Goal: Task Accomplishment & Management: Use online tool/utility

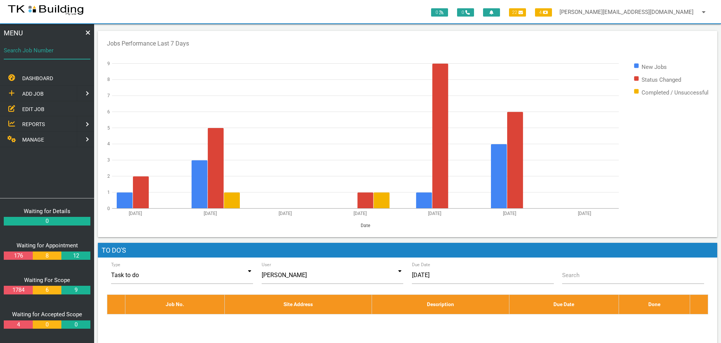
click at [50, 55] on input "Search Job Number" at bounding box center [47, 50] width 87 height 17
type input "27653"
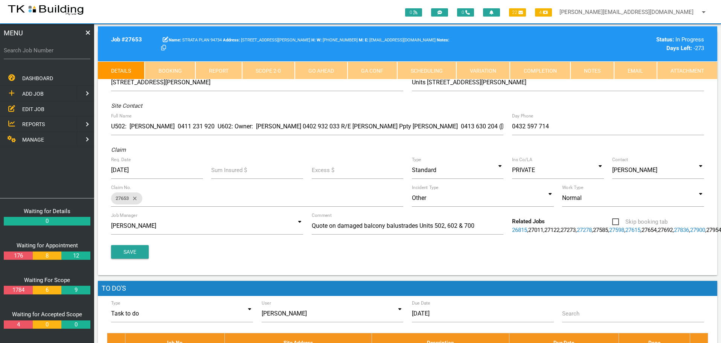
click at [38, 53] on label "Search Job Number" at bounding box center [47, 50] width 87 height 9
click at [38, 53] on input "Search Job Number" at bounding box center [47, 50] width 87 height 17
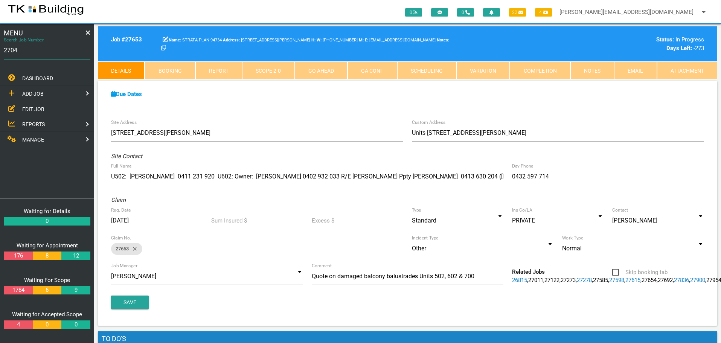
type input "27046"
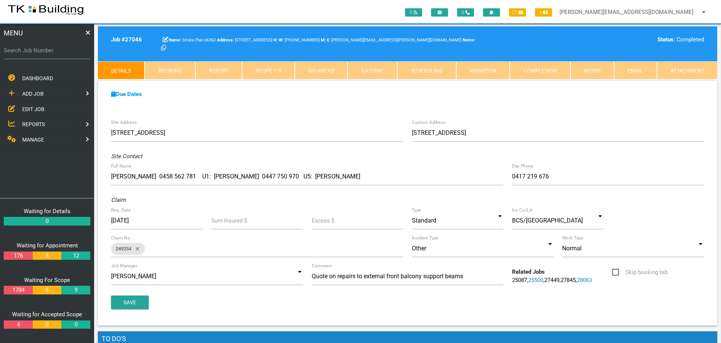
click at [59, 52] on label "Search Job Number" at bounding box center [47, 50] width 87 height 9
click at [59, 52] on input "Search Job Number" at bounding box center [47, 50] width 87 height 17
type input "27682"
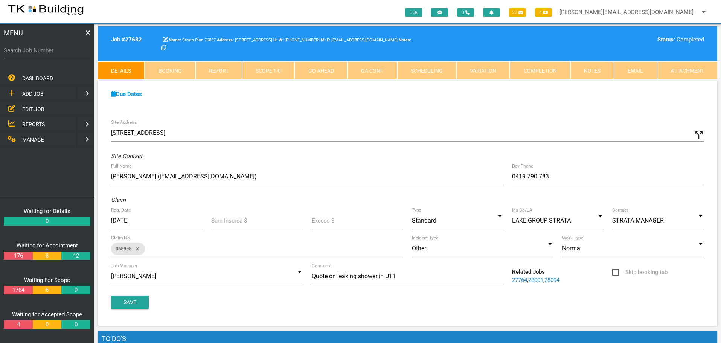
click at [601, 70] on link "Notes" at bounding box center [593, 70] width 44 height 18
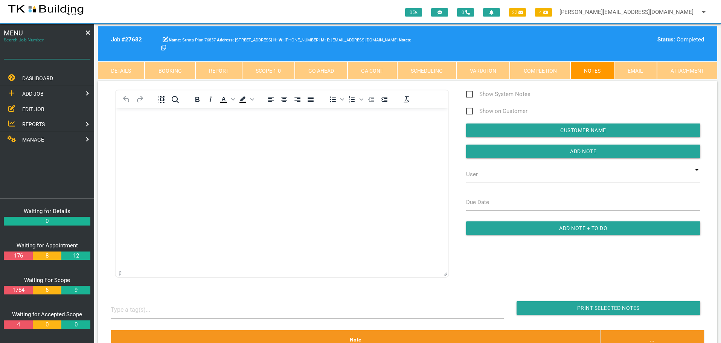
click at [32, 57] on input "Search Job Number" at bounding box center [47, 50] width 87 height 17
type input "27764"
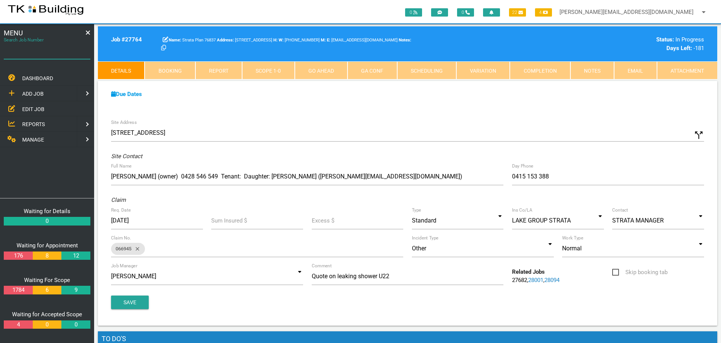
click at [31, 56] on input "Search Job Number" at bounding box center [47, 50] width 87 height 17
type input "27799"
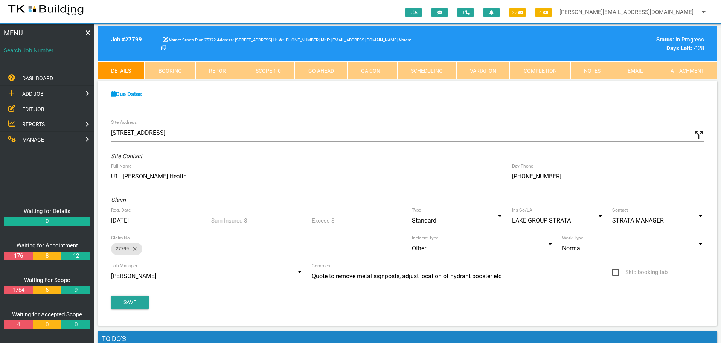
click at [34, 58] on input "Search Job Number" at bounding box center [47, 50] width 87 height 17
type input "27705"
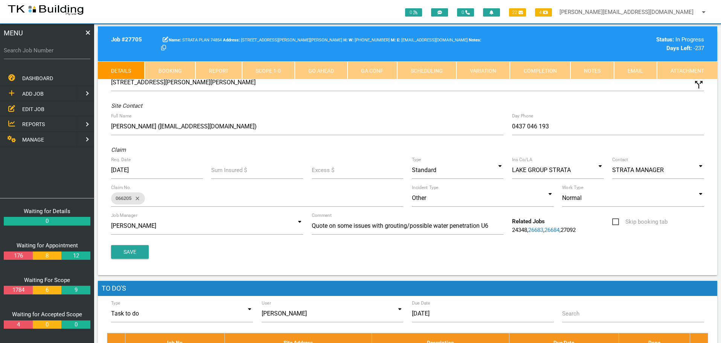
click at [44, 51] on label "Search Job Number" at bounding box center [47, 50] width 87 height 9
click at [44, 51] on input "Search Job Number" at bounding box center [47, 50] width 87 height 17
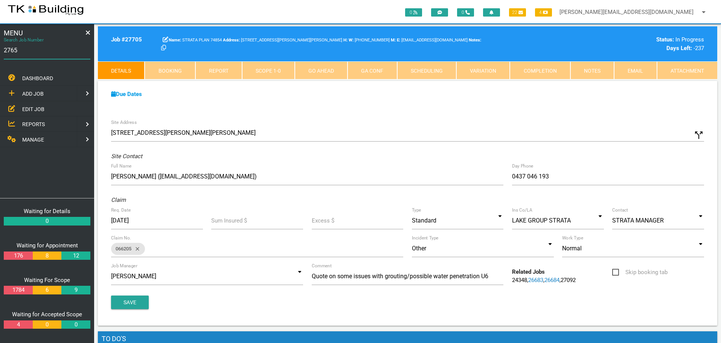
type input "27653"
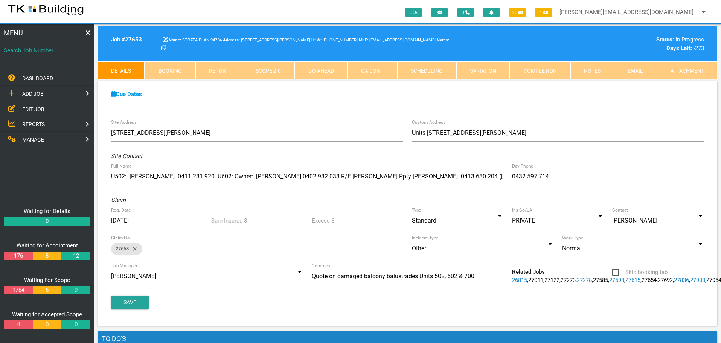
click at [49, 57] on input "Search Job Number" at bounding box center [47, 50] width 87 height 17
type input "27750"
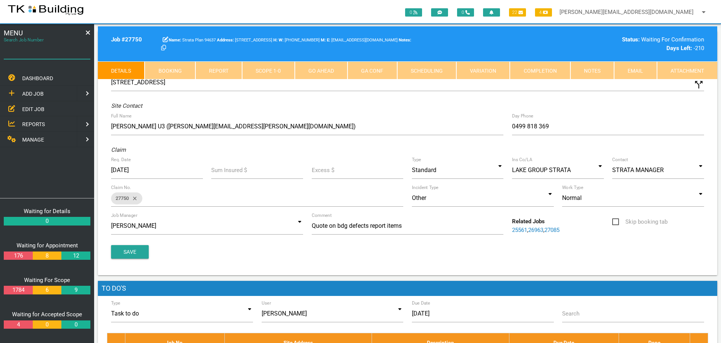
click at [49, 57] on input "Search Job Number" at bounding box center [47, 50] width 87 height 17
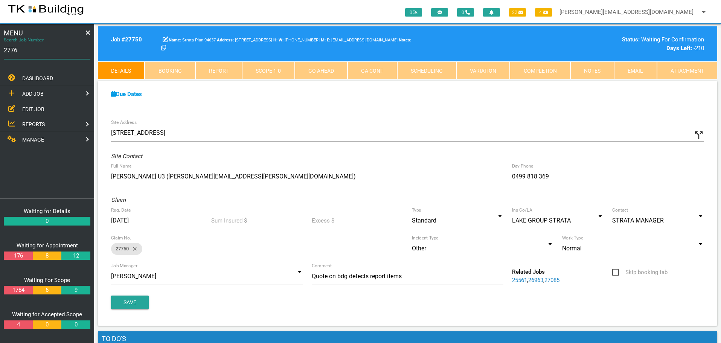
type input "27764"
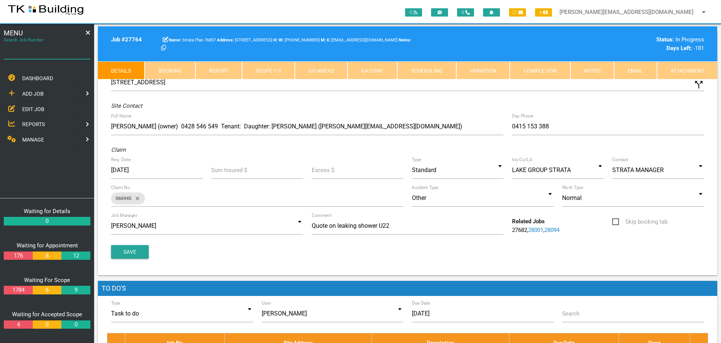
click at [49, 57] on input "Search Job Number" at bounding box center [47, 50] width 87 height 17
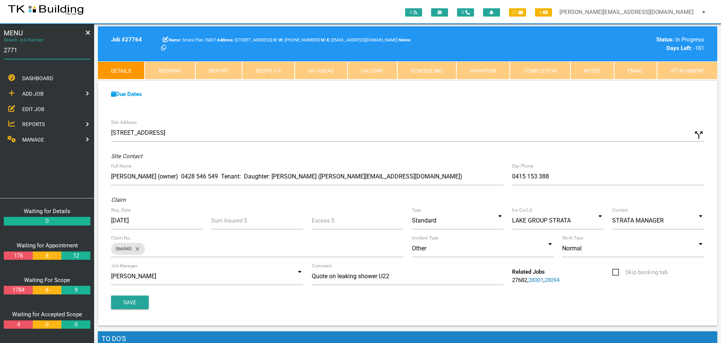
type input "27718"
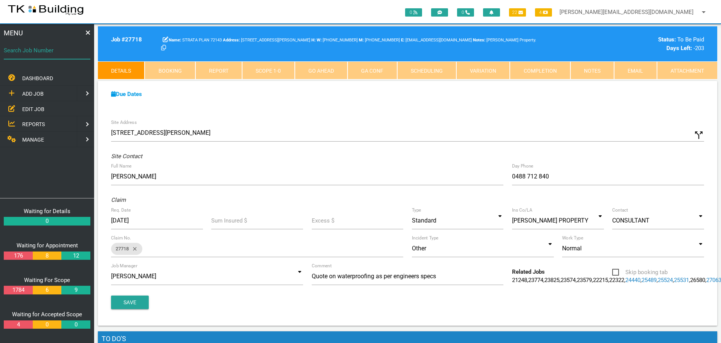
click at [45, 56] on input "Search Job Number" at bounding box center [47, 50] width 87 height 17
type input "27842"
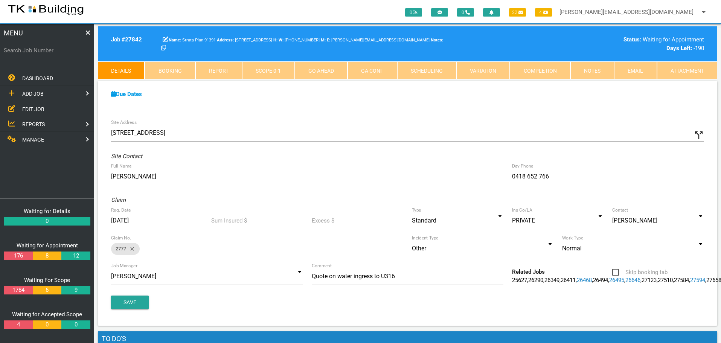
click at [61, 53] on label "Search Job Number" at bounding box center [47, 50] width 87 height 9
click at [61, 53] on input "Search Job Number" at bounding box center [47, 50] width 87 height 17
type input "28131"
drag, startPoint x: 36, startPoint y: 58, endPoint x: 45, endPoint y: 51, distance: 11.5
click at [38, 55] on input "Search Job Number" at bounding box center [47, 50] width 87 height 17
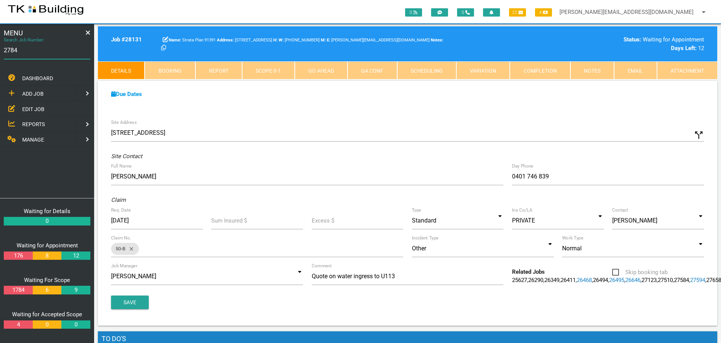
type input "27842"
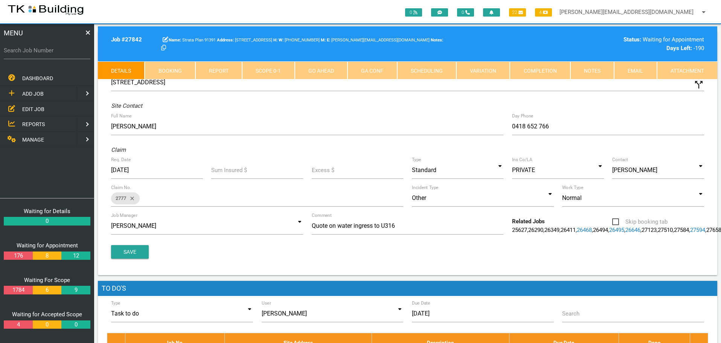
click at [605, 68] on link "Notes" at bounding box center [593, 70] width 44 height 18
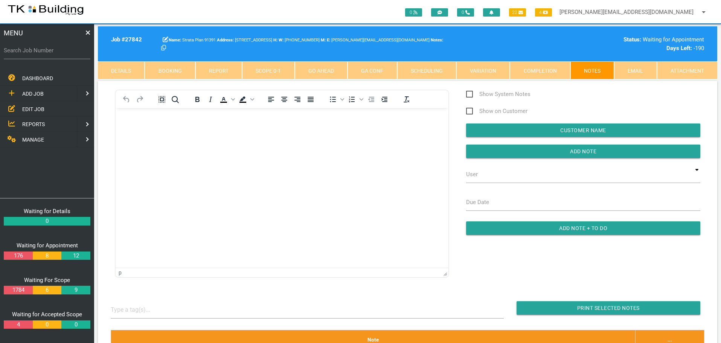
scroll to position [226, 0]
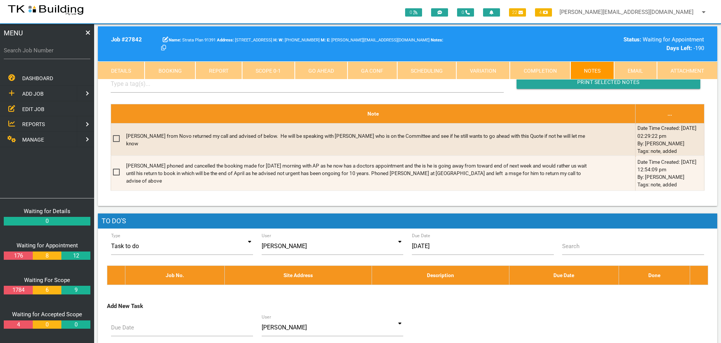
click at [122, 64] on link "Details" at bounding box center [121, 70] width 47 height 18
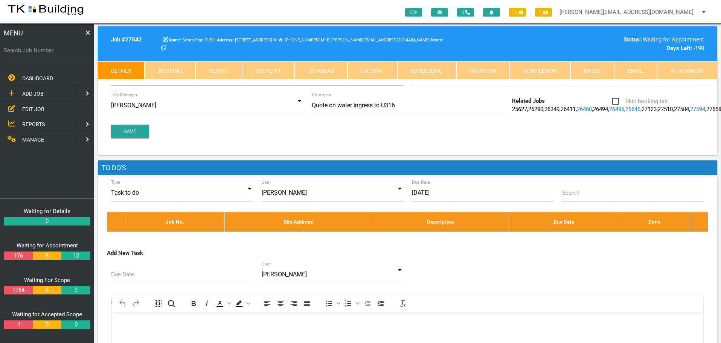
scroll to position [75, 0]
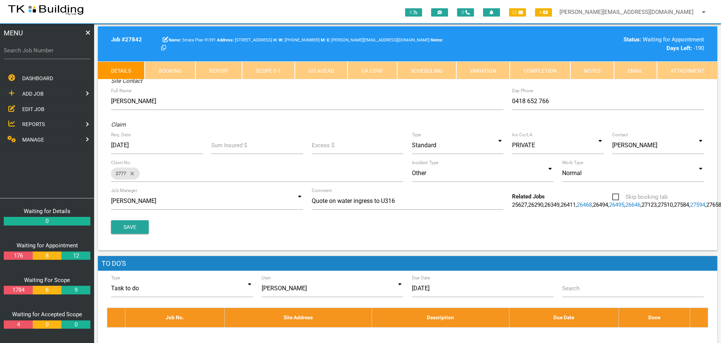
click at [35, 109] on span "EDIT JOB" at bounding box center [33, 109] width 22 height 6
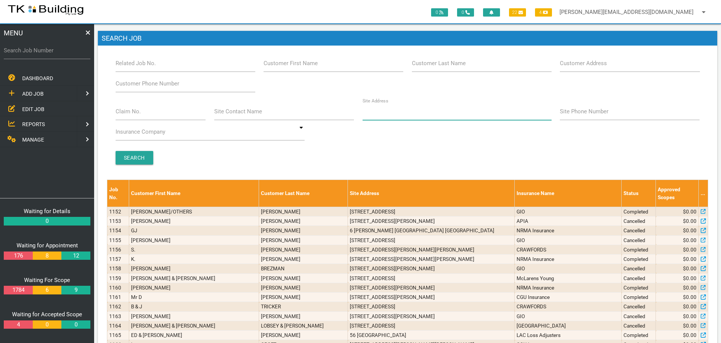
click at [395, 115] on input "Site Address" at bounding box center [457, 111] width 189 height 17
type input "216 union"
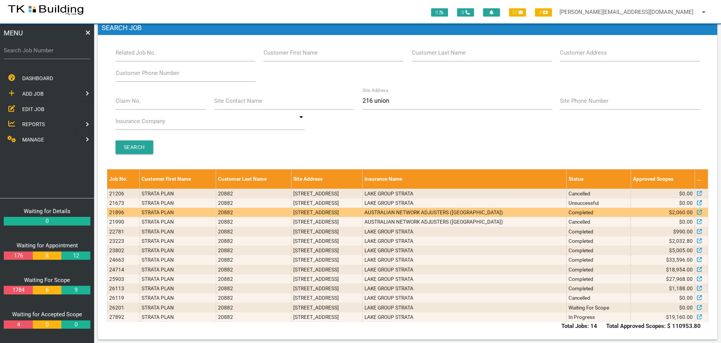
scroll to position [17, 0]
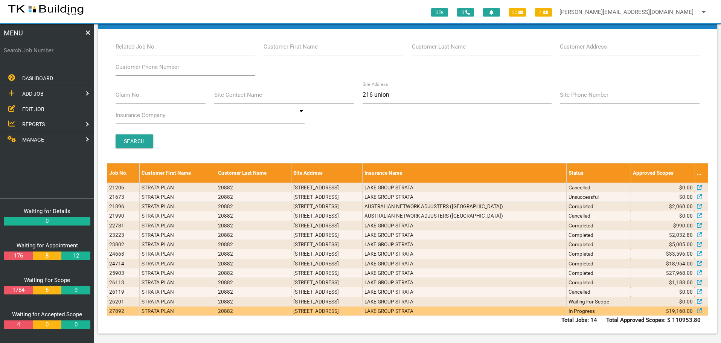
click at [363, 311] on td "[STREET_ADDRESS]" at bounding box center [326, 310] width 71 height 9
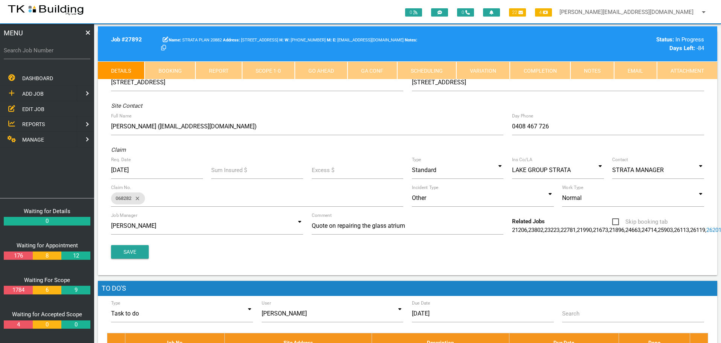
click at [585, 65] on link "Notes" at bounding box center [593, 70] width 44 height 18
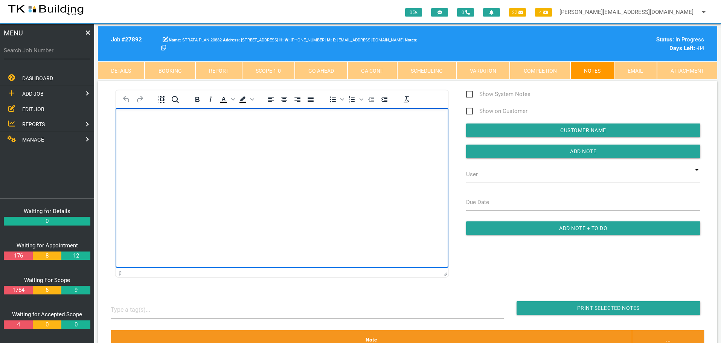
click at [150, 130] on body "Rich Text Area. Press ALT-0 for help." at bounding box center [282, 129] width 333 height 25
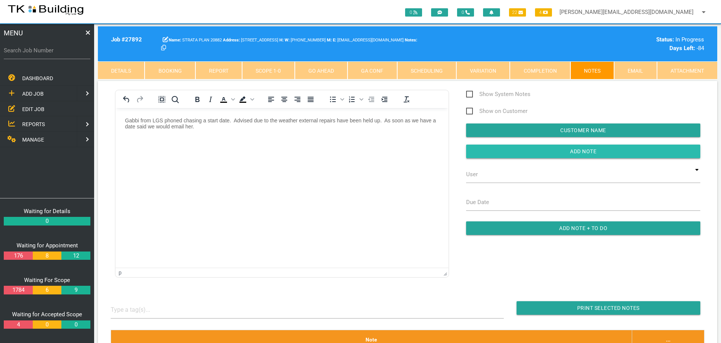
click at [501, 151] on input "button" at bounding box center [583, 152] width 234 height 14
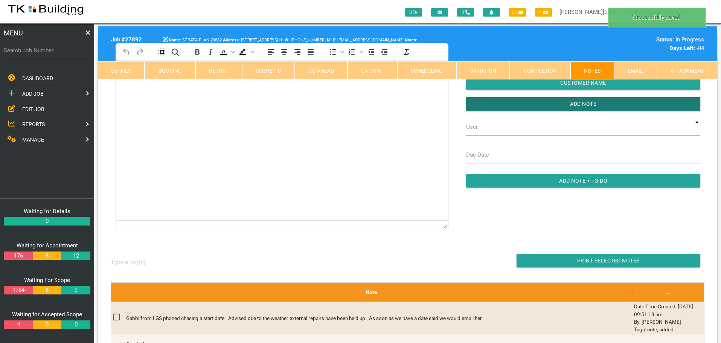
scroll to position [113, 0]
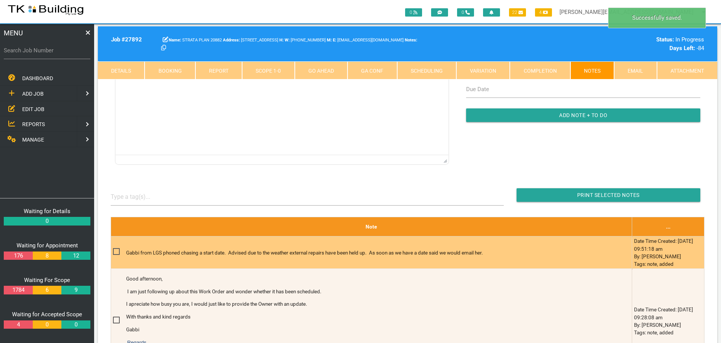
click at [118, 252] on span at bounding box center [119, 251] width 13 height 9
click at [118, 252] on input "checkbox" at bounding box center [115, 249] width 5 height 5
checkbox input "true"
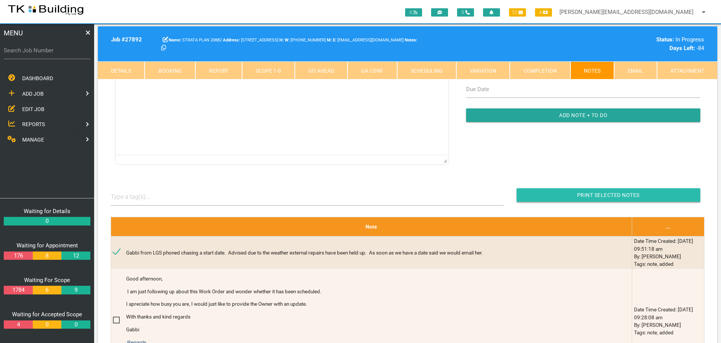
click at [528, 197] on input "button" at bounding box center [609, 195] width 184 height 14
click at [33, 108] on span "EDIT JOB" at bounding box center [33, 109] width 22 height 6
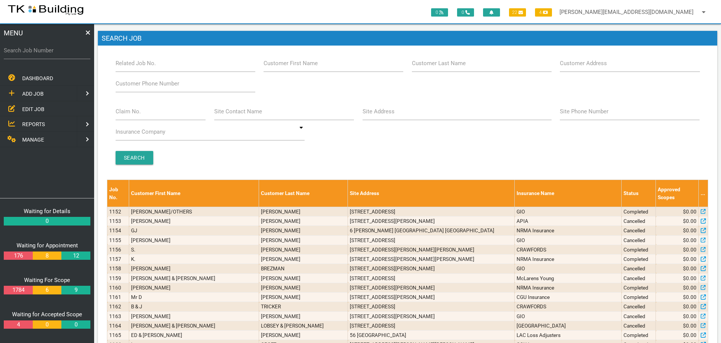
click at [390, 115] on label "Site Address" at bounding box center [379, 111] width 32 height 9
click at [390, 115] on input "Site Address" at bounding box center [457, 111] width 189 height 17
type input "6 [PERSON_NAME]"
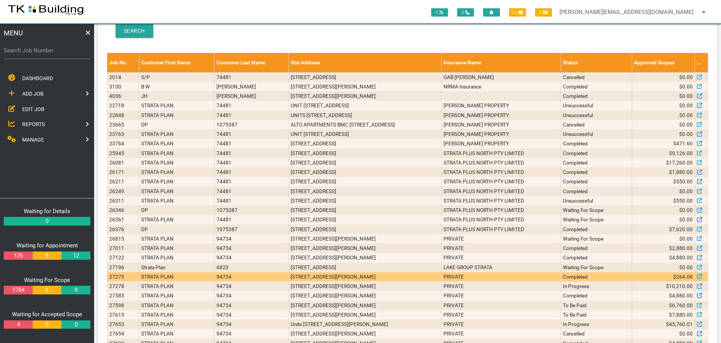
scroll to position [151, 0]
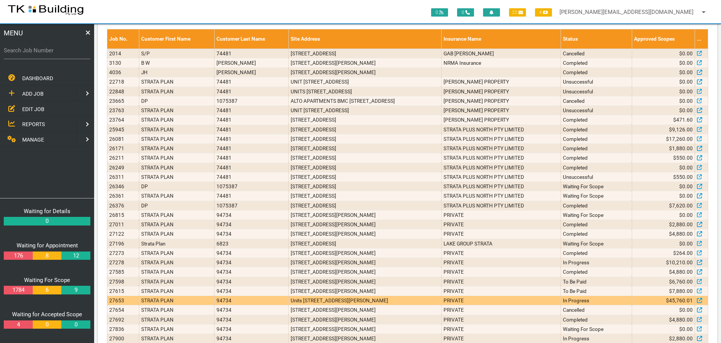
click at [382, 301] on td "Units [STREET_ADDRESS][PERSON_NAME]" at bounding box center [364, 300] width 153 height 9
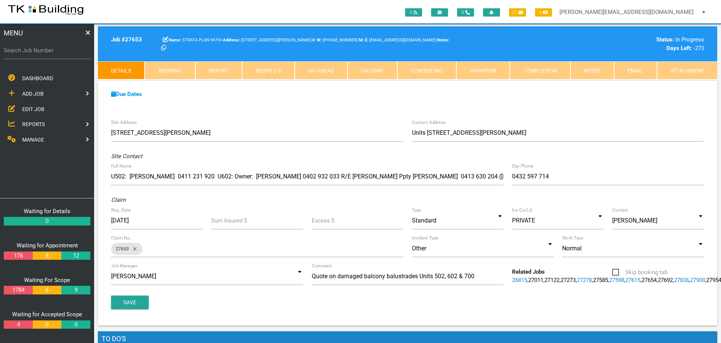
click at [601, 71] on link "Notes" at bounding box center [593, 70] width 44 height 18
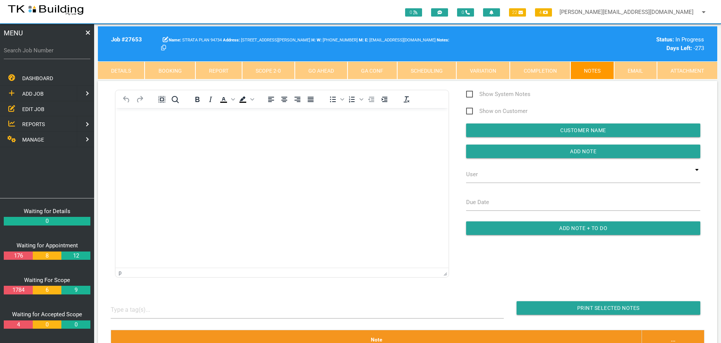
click at [108, 69] on link "Details" at bounding box center [121, 70] width 47 height 18
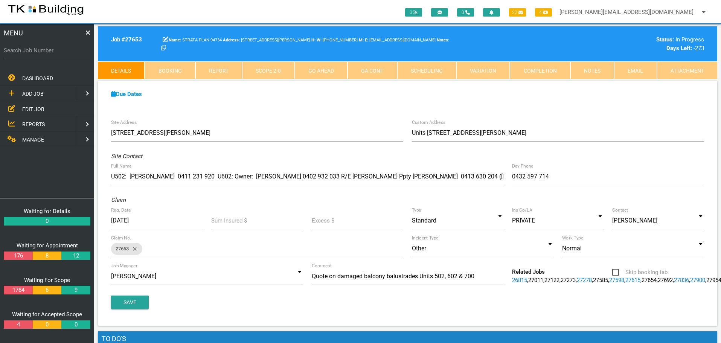
click at [39, 54] on label "Search Job Number" at bounding box center [47, 50] width 87 height 9
click at [39, 54] on input "Search Job Number" at bounding box center [47, 50] width 87 height 17
type input "27895"
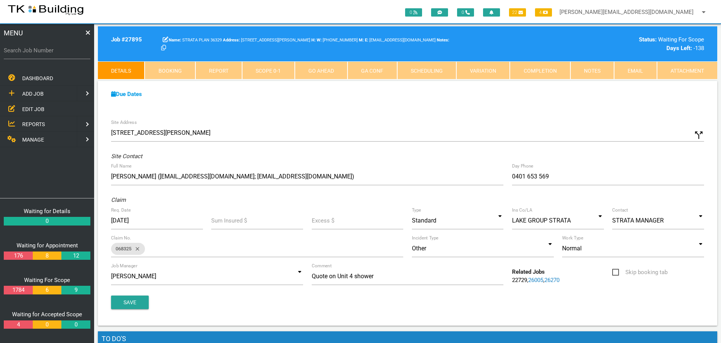
click at [269, 68] on link "Scope 0 - 1" at bounding box center [268, 70] width 52 height 18
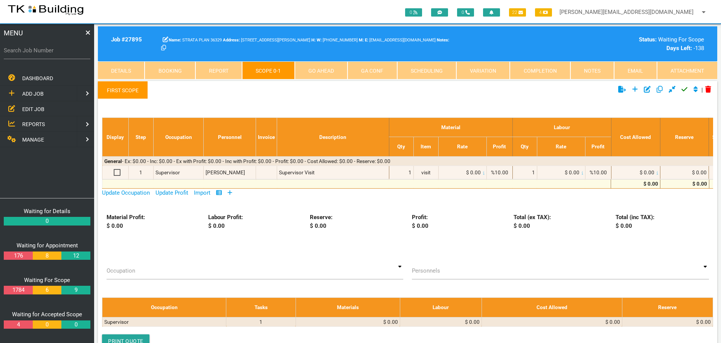
click at [232, 192] on icon at bounding box center [229, 193] width 5 height 6
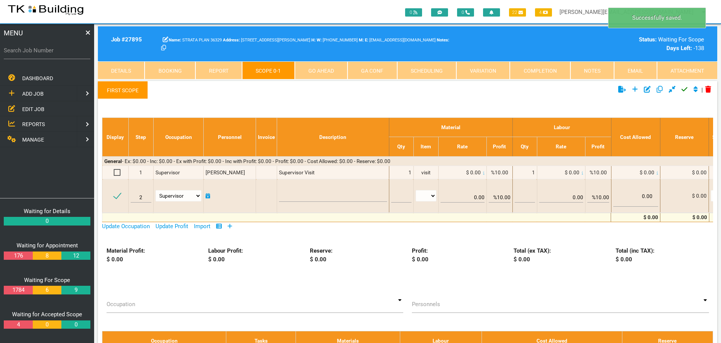
click at [124, 89] on link "First Scope" at bounding box center [123, 90] width 50 height 18
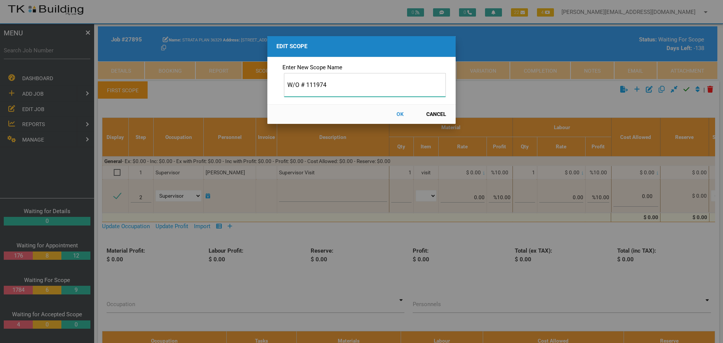
type input "W/O # 111974"
click at [402, 114] on button "OK" at bounding box center [399, 114] width 33 height 13
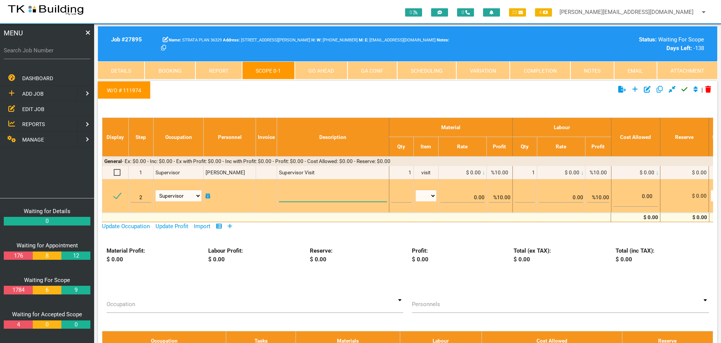
click at [289, 192] on textarea at bounding box center [333, 193] width 108 height 17
paste textarea "Scope of Works Upstairs Bathroom Shower Recess Disconnect the shower taps and r…"
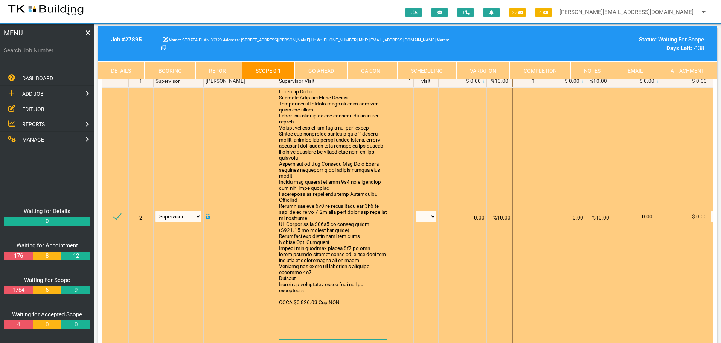
scroll to position [113, 0]
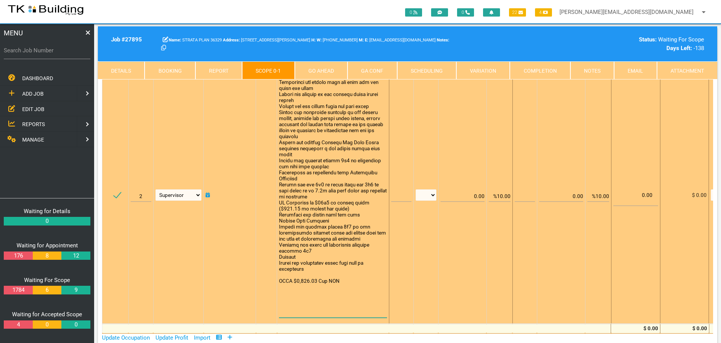
type textarea "Scope of Works Upstairs Bathroom Shower Recess Disconnect the shower taps and r…"
click at [401, 197] on input "text" at bounding box center [401, 193] width 20 height 18
type input "1"
click at [432, 193] on select "patch LM hrs m3 items m2 m" at bounding box center [426, 194] width 21 height 11
select select "items"
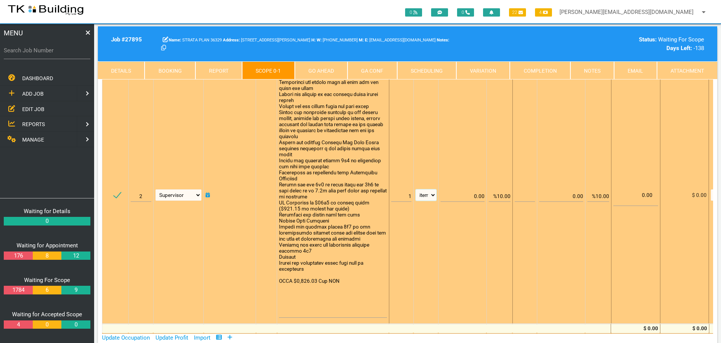
click at [416, 189] on select "patch LM hrs m3 items m2 m" at bounding box center [426, 194] width 21 height 11
click at [500, 195] on input "%10.00" at bounding box center [500, 193] width 22 height 18
type input "0.00"
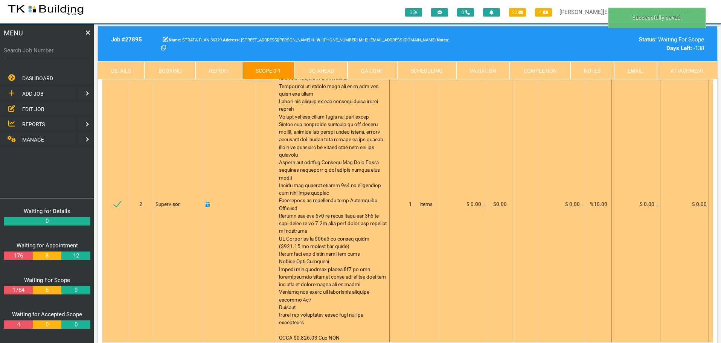
click at [484, 204] on icon at bounding box center [485, 205] width 2 height 4
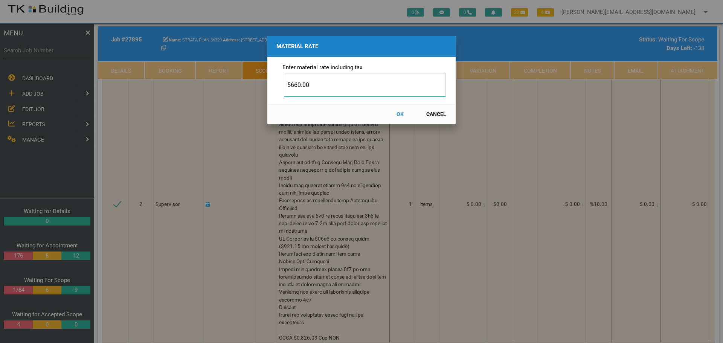
type input "5660.00"
click at [400, 113] on button "OK" at bounding box center [399, 114] width 33 height 13
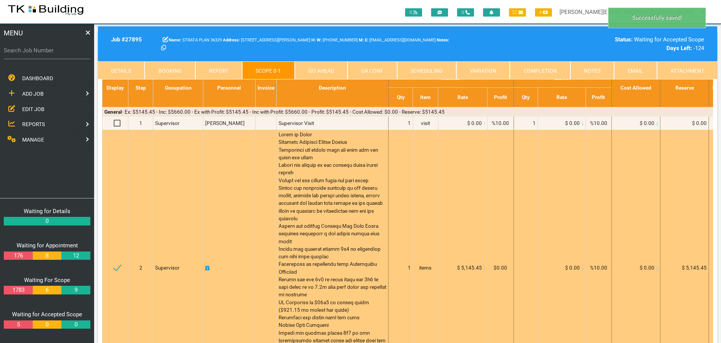
scroll to position [0, 0]
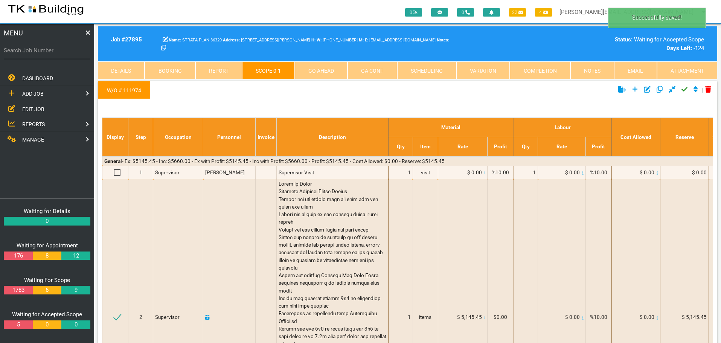
click at [684, 89] on icon "Click to approve current scope" at bounding box center [685, 89] width 6 height 7
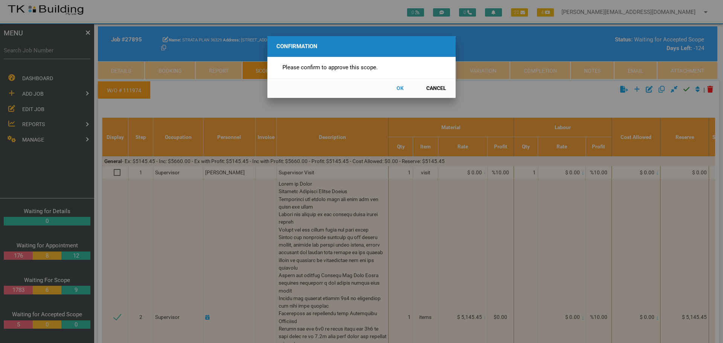
click at [400, 89] on button "OK" at bounding box center [399, 88] width 33 height 13
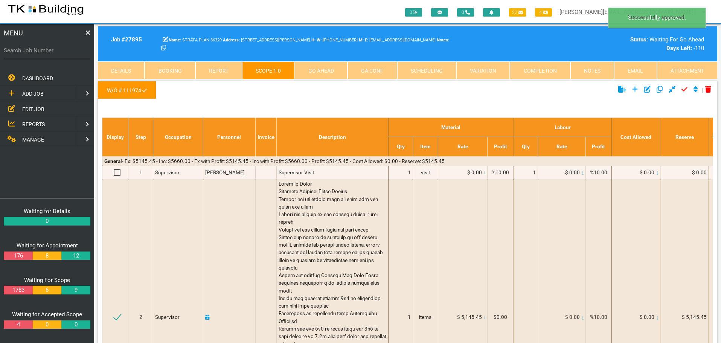
scroll to position [24, 0]
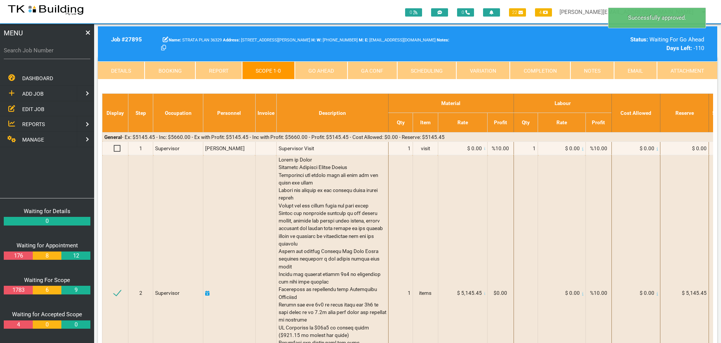
click at [320, 68] on link "Go Ahead" at bounding box center [321, 70] width 53 height 18
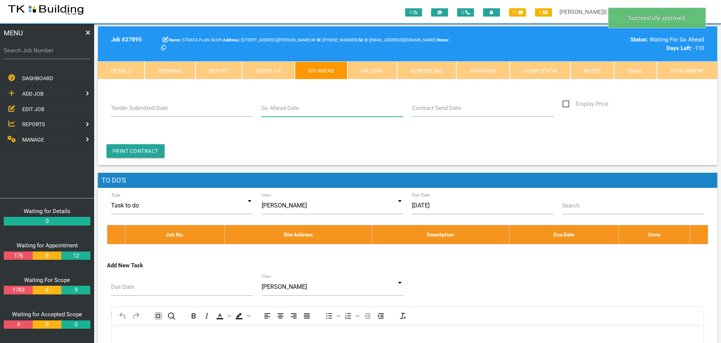
click at [312, 112] on input "Go Ahead Date" at bounding box center [332, 107] width 142 height 17
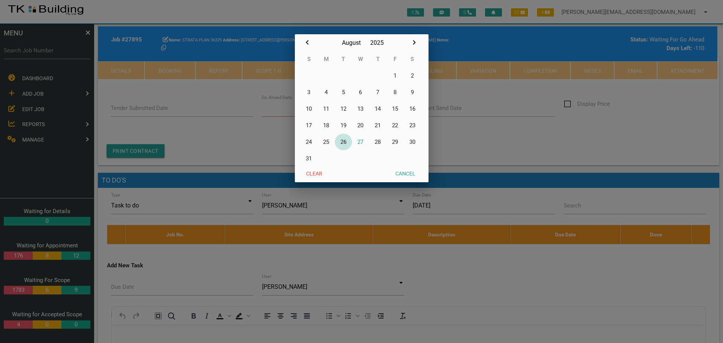
click at [343, 140] on button "26" at bounding box center [343, 142] width 17 height 17
type input "[DATE]"
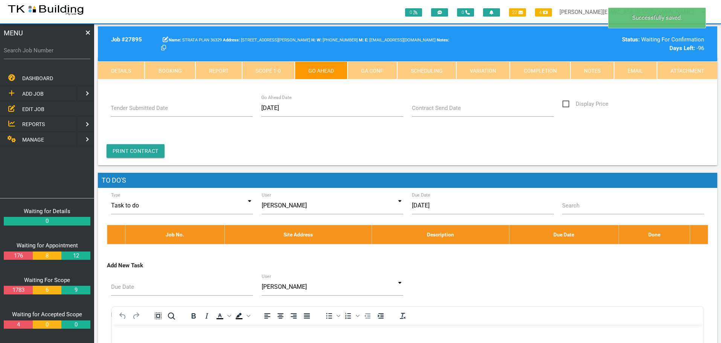
click at [438, 108] on label "Contract Send Date" at bounding box center [436, 108] width 49 height 9
click at [438, 108] on input "Contract Send Date" at bounding box center [483, 107] width 142 height 17
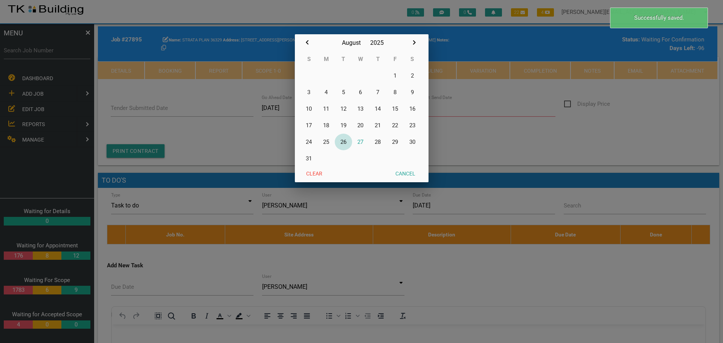
click at [345, 142] on button "26" at bounding box center [343, 142] width 17 height 17
type input "[DATE]"
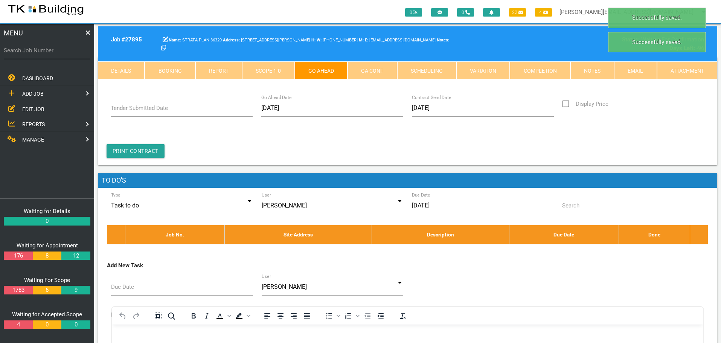
click at [366, 67] on link "GA Conf" at bounding box center [372, 70] width 49 height 18
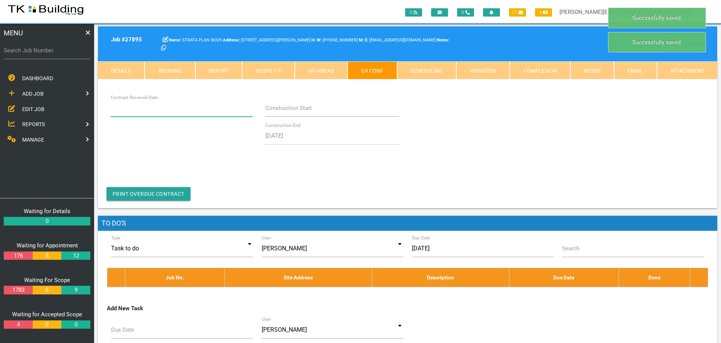
click at [167, 113] on input "Contract Received Date" at bounding box center [182, 107] width 142 height 17
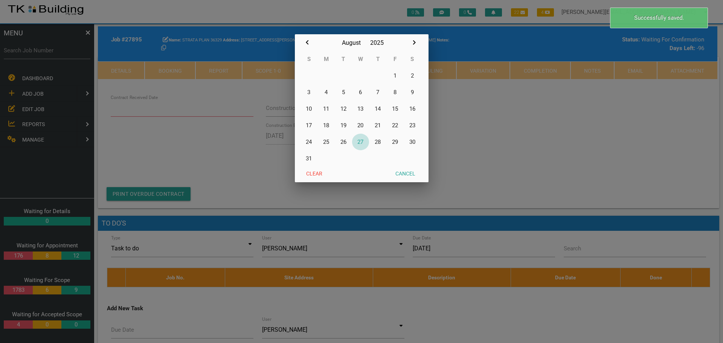
click at [360, 141] on button "27" at bounding box center [360, 142] width 17 height 17
type input "[DATE]"
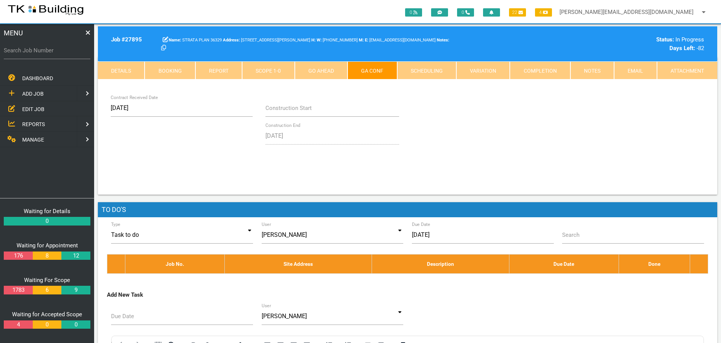
click at [581, 69] on link "Notes" at bounding box center [593, 70] width 44 height 18
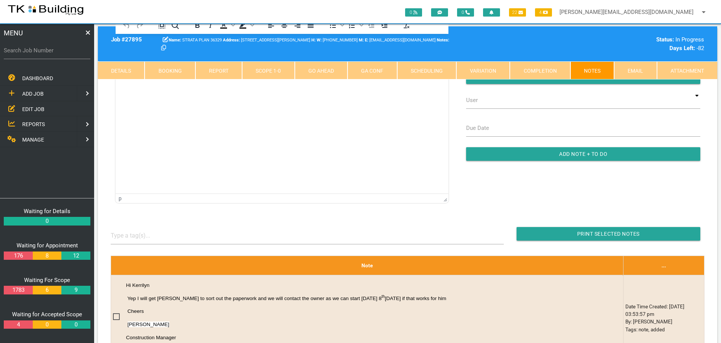
scroll to position [0, 0]
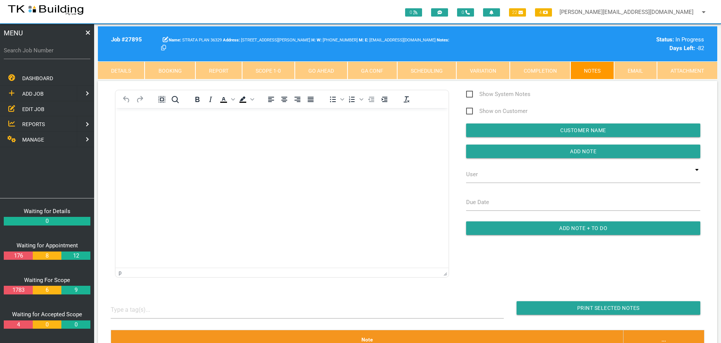
click at [135, 124] on body "Rich Text Area. Press ALT-0 for help." at bounding box center [282, 129] width 333 height 25
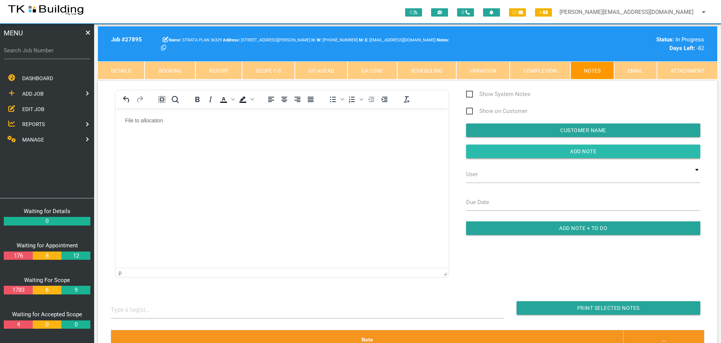
click at [482, 151] on input "button" at bounding box center [583, 152] width 234 height 14
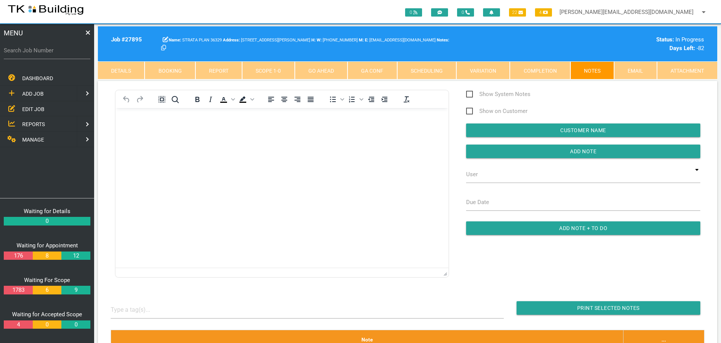
click at [254, 124] on body "Rich Text Area. Press ALT-0 for help." at bounding box center [282, 129] width 333 height 25
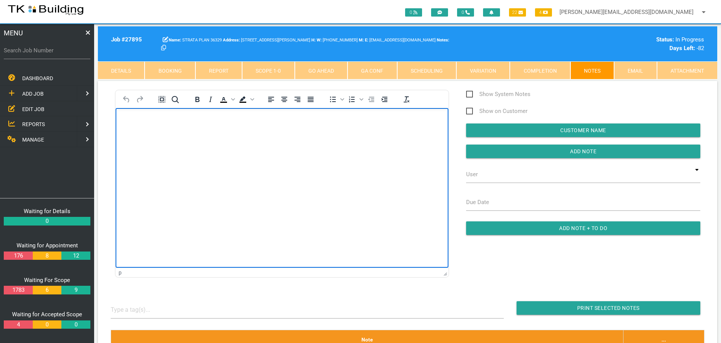
click at [318, 112] on html at bounding box center [282, 125] width 333 height 34
